Goal: Task Accomplishment & Management: Manage account settings

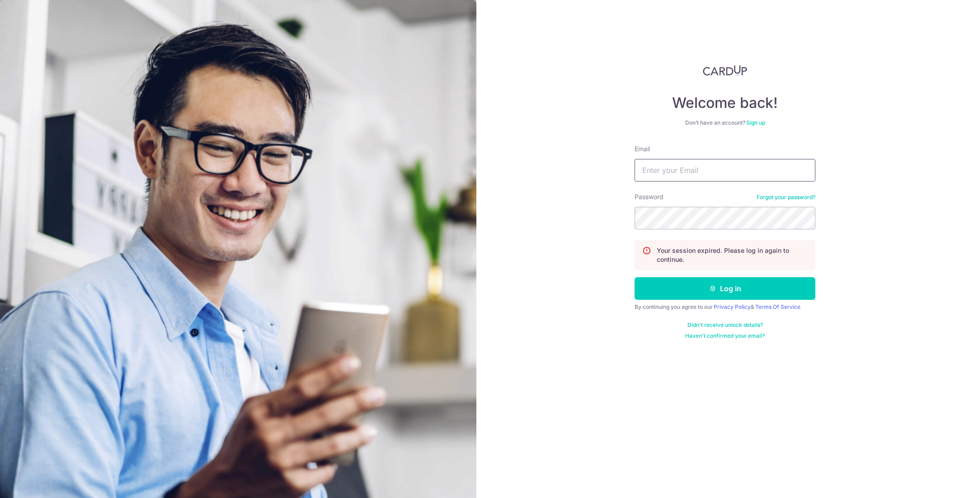
click at [679, 163] on input "Email" at bounding box center [724, 170] width 181 height 23
type input "[EMAIL_ADDRESS][DOMAIN_NAME]"
click at [634, 277] on button "Log in" at bounding box center [724, 288] width 181 height 23
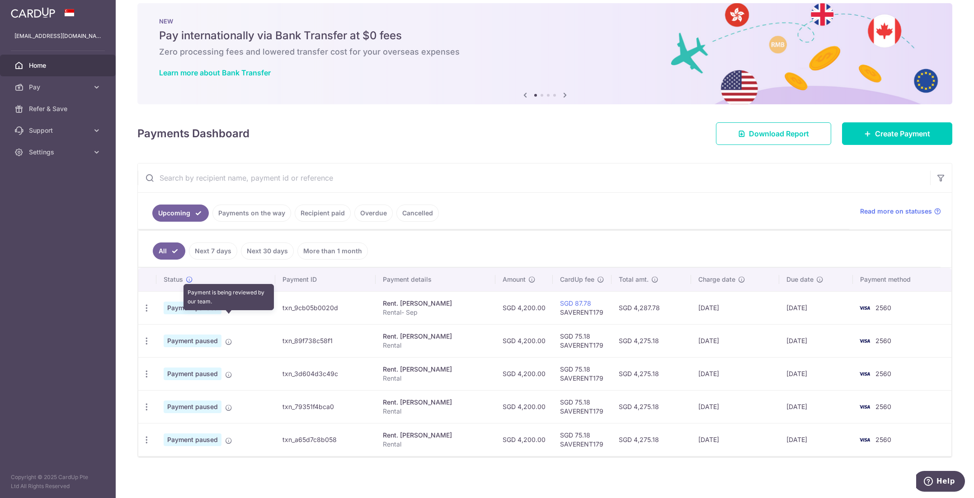
scroll to position [14, 0]
